Goal: Check status: Check status

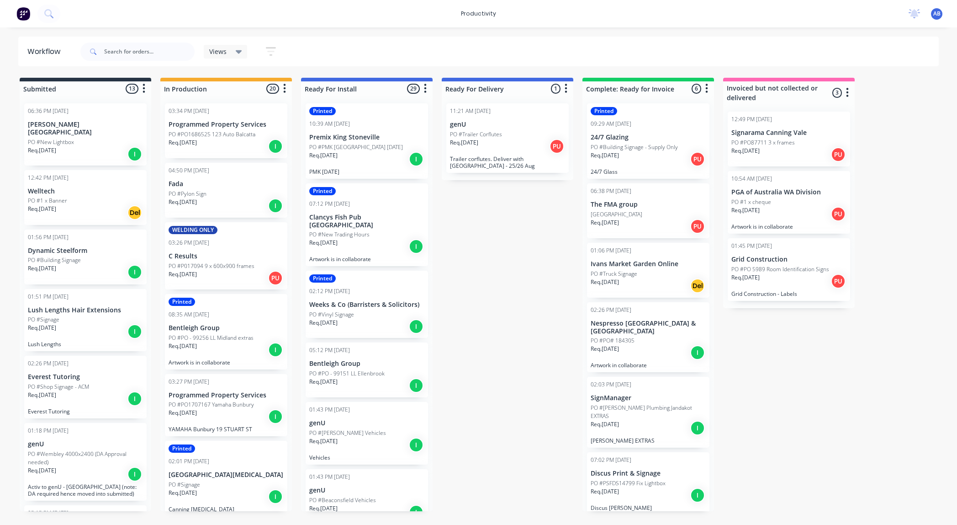
scroll to position [0, 9]
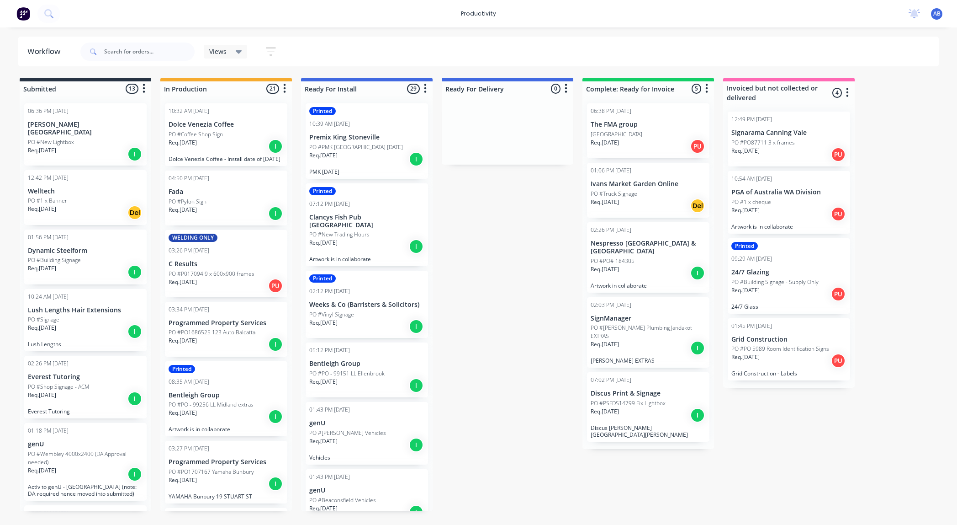
click at [216, 135] on p "PO #Coffee Shop Sign" at bounding box center [196, 134] width 54 height 8
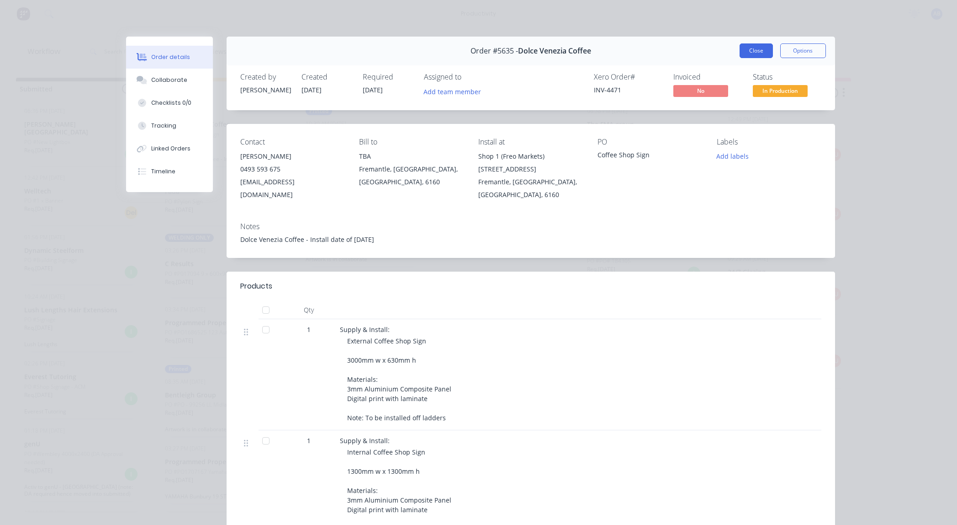
click at [756, 53] on button "Close" at bounding box center [756, 50] width 33 height 15
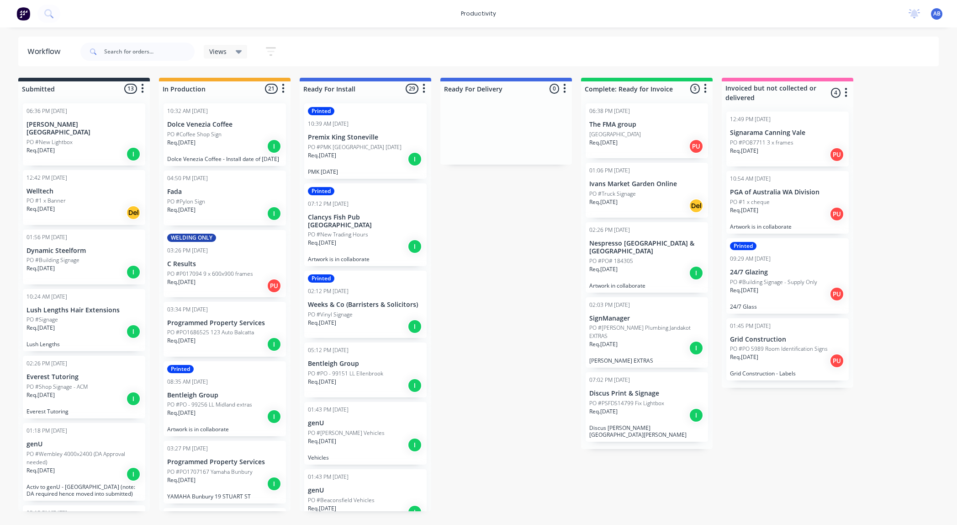
click at [229, 414] on div "Req. [DATE] I" at bounding box center [224, 417] width 115 height 16
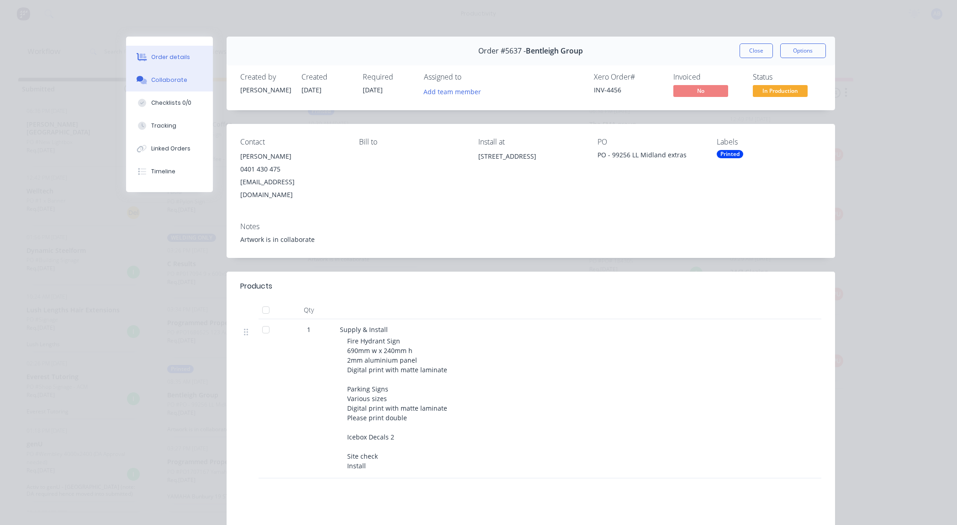
click at [160, 81] on div "Collaborate" at bounding box center [169, 80] width 36 height 8
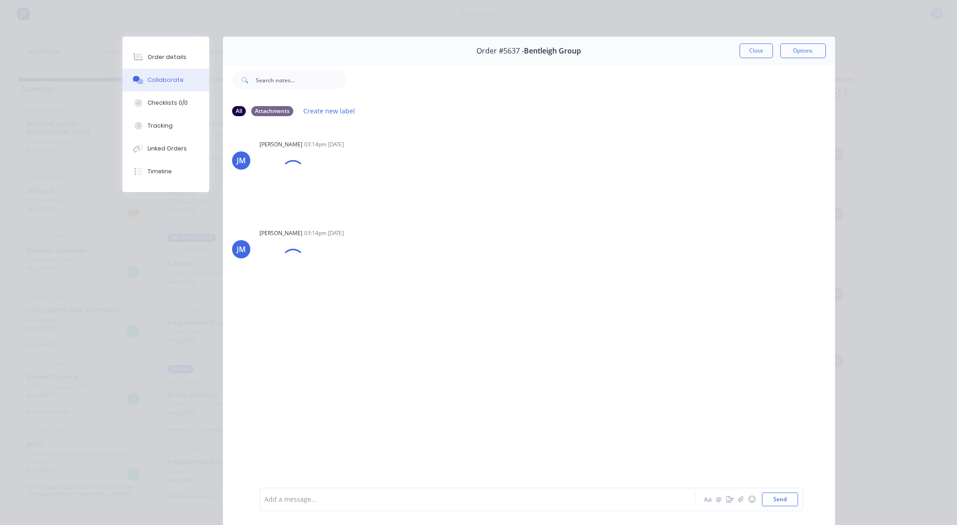
scroll to position [0, 4]
click at [153, 62] on button "Order details" at bounding box center [165, 57] width 87 height 23
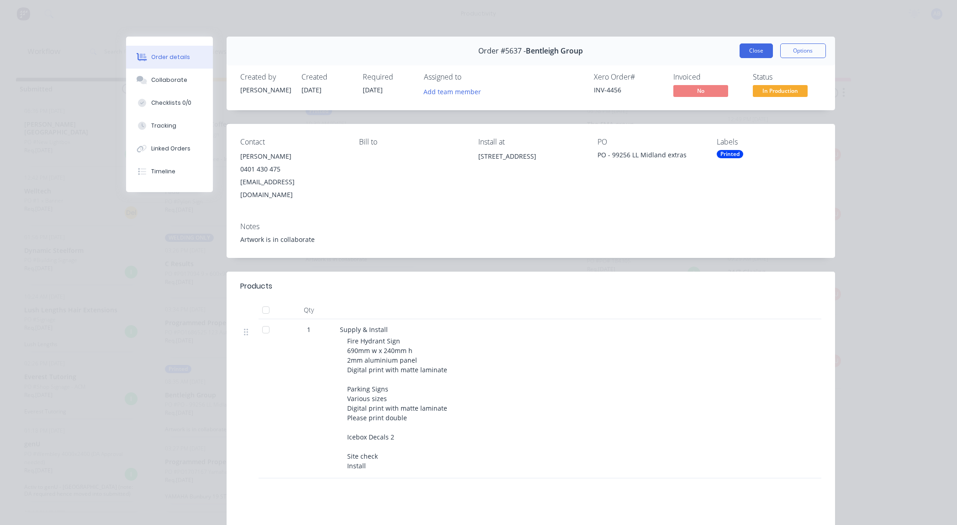
click at [748, 49] on button "Close" at bounding box center [756, 50] width 33 height 15
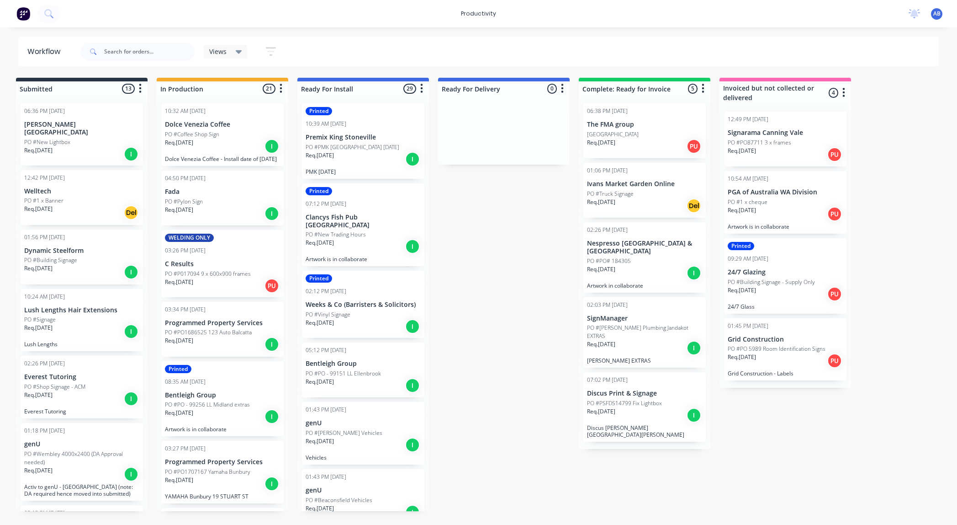
click at [264, 165] on div "10:32 AM [DATE] Dolce Venezia Coffee PO #Coffee Shop Sign Req. [DATE] I Dolce V…" at bounding box center [222, 134] width 122 height 63
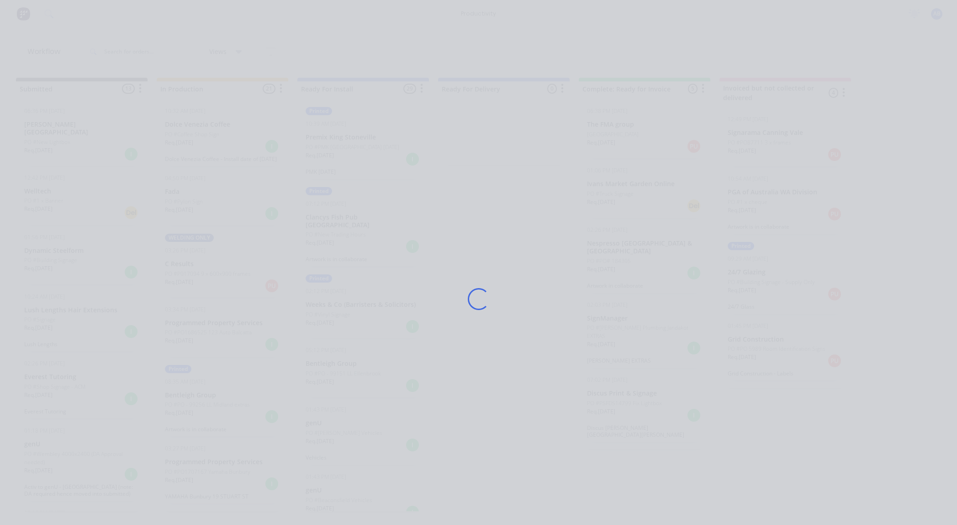
scroll to position [0, 0]
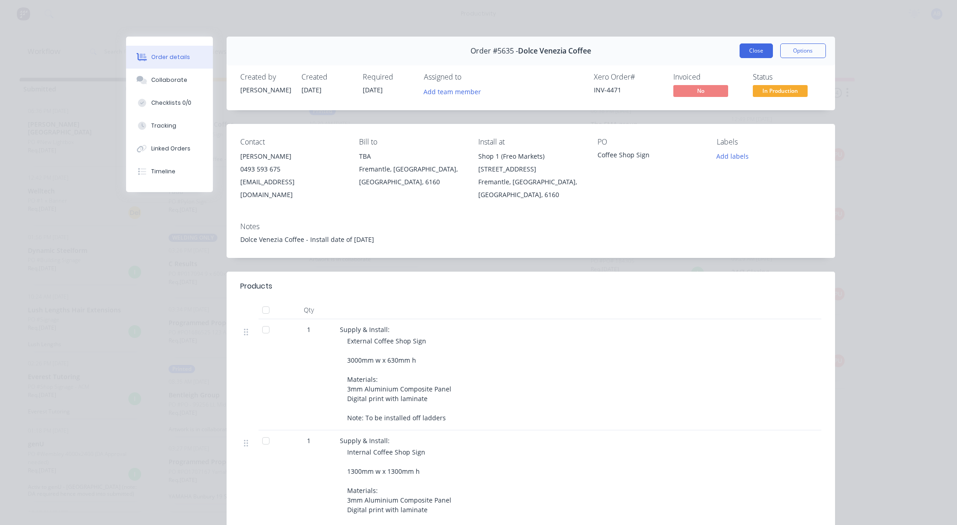
click at [752, 48] on button "Close" at bounding box center [756, 50] width 33 height 15
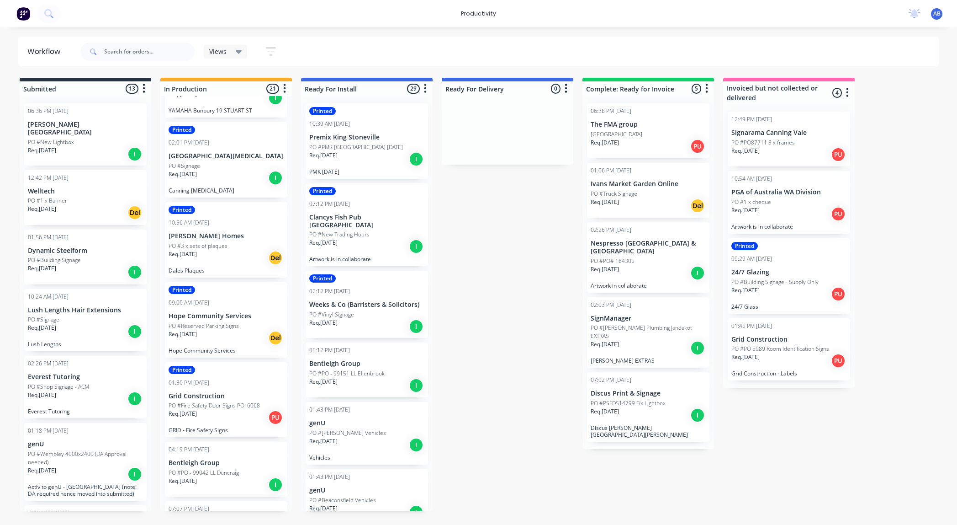
scroll to position [386, 0]
click at [246, 325] on div "PO #Reserved Parking Signs" at bounding box center [226, 325] width 115 height 8
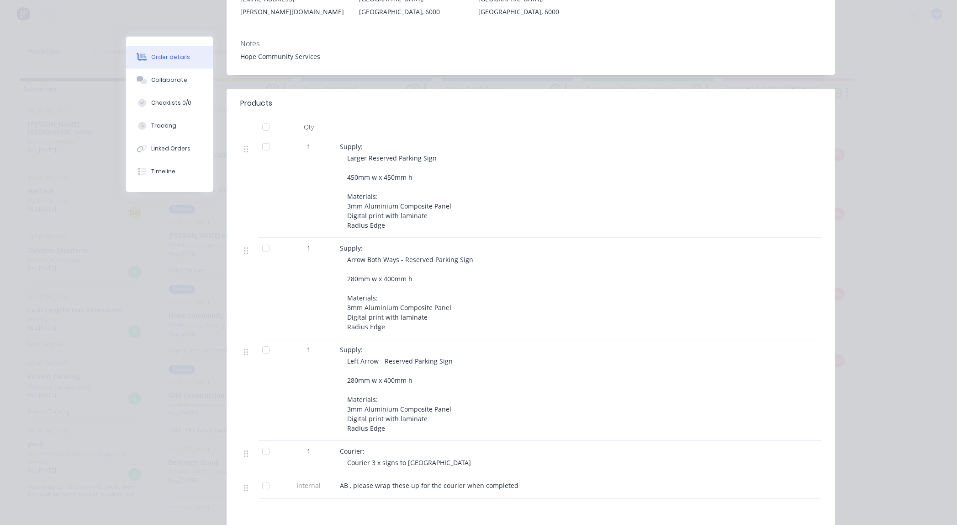
scroll to position [0, 0]
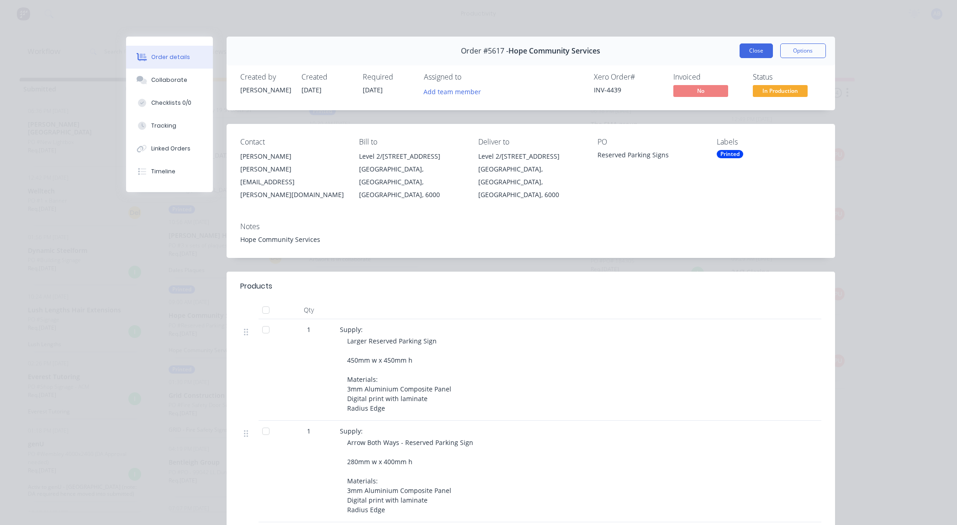
click at [749, 53] on button "Close" at bounding box center [756, 50] width 33 height 15
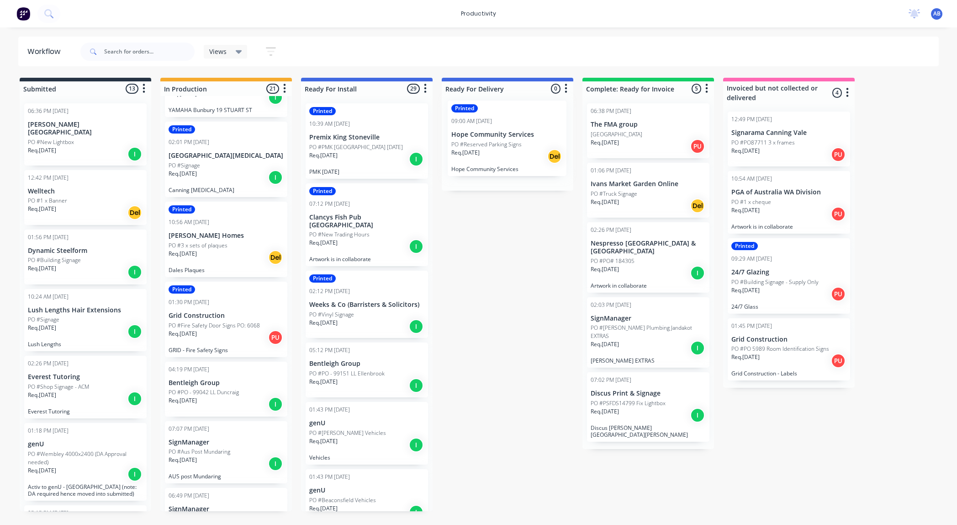
drag, startPoint x: 197, startPoint y: 329, endPoint x: 484, endPoint y: 144, distance: 341.0
click at [484, 144] on div "Submitted 13 Sort By Created date Required date Order number Customer name Most…" at bounding box center [556, 294] width 1126 height 433
